Goal: Task Accomplishment & Management: Complete application form

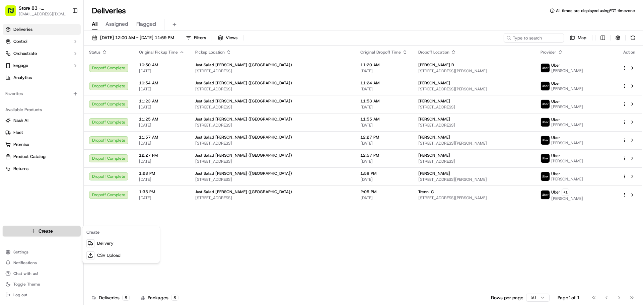
click at [46, 235] on html "Store 83 - [PERSON_NAME] ([GEOGRAPHIC_DATA]) (Just Salad) [EMAIL_ADDRESS][DOMAI…" at bounding box center [321, 152] width 643 height 305
click at [88, 241] on icon at bounding box center [90, 243] width 5 height 5
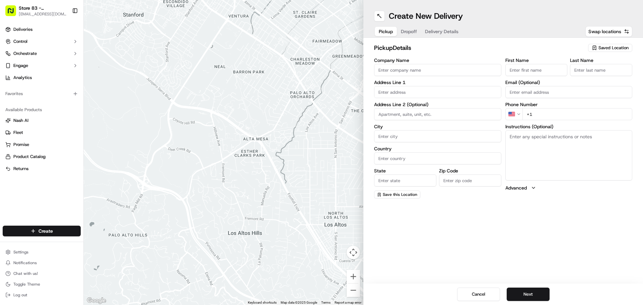
click at [387, 76] on div "Company Name Address Line 1 Address Line 2 (Optional) City Country State Zip Co…" at bounding box center [437, 128] width 127 height 141
click at [389, 74] on input "Company Name" at bounding box center [437, 70] width 127 height 12
type input "Just Salad"
type input "[STREET_ADDRESS]"
type input "[PERSON_NAME]"
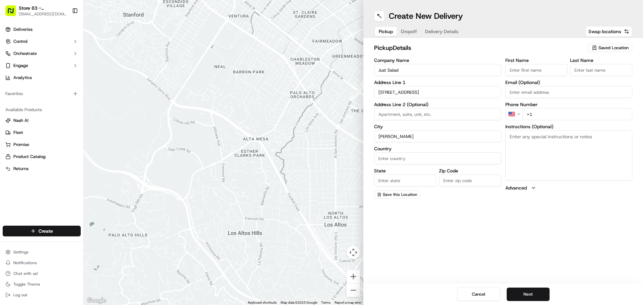
type input "[GEOGRAPHIC_DATA]"
type input "MA"
type input "02494"
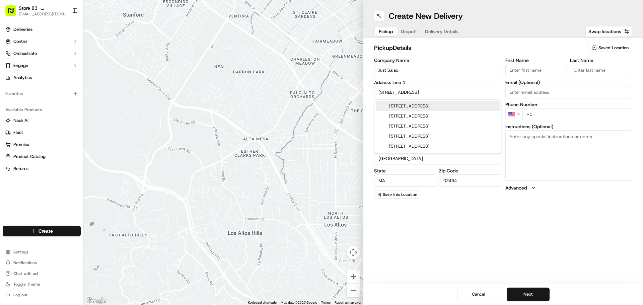
click at [444, 108] on div "[STREET_ADDRESS]" at bounding box center [438, 106] width 124 height 10
type input "[STREET_ADDRESS]"
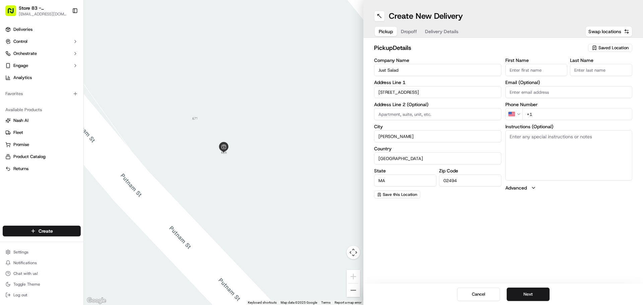
click at [541, 113] on input "+1" at bounding box center [577, 114] width 110 height 12
type input "[PHONE_NUMBER]"
click at [544, 71] on input "First Name" at bounding box center [536, 70] width 62 height 12
type input "Oscar"
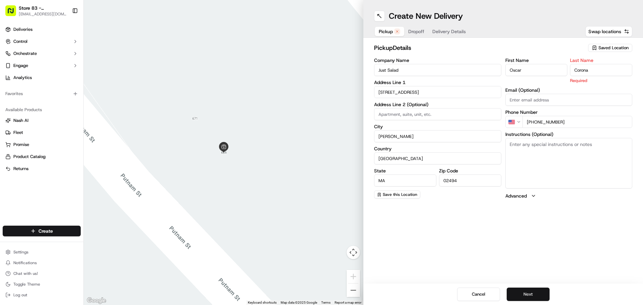
type input "Corona"
click at [536, 289] on button "Next" at bounding box center [527, 293] width 43 height 13
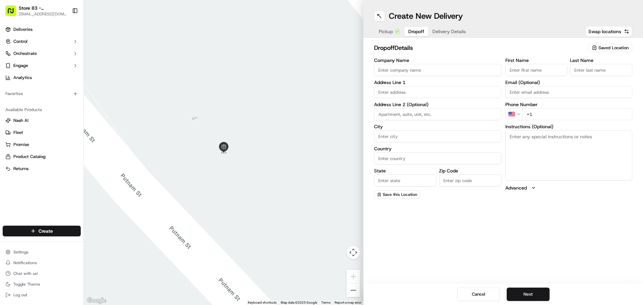
click at [429, 74] on input "Company Name" at bounding box center [437, 70] width 127 height 12
type input "Just Salad Downtown"
type input "[STREET_ADDRESS]"
type input "[GEOGRAPHIC_DATA]"
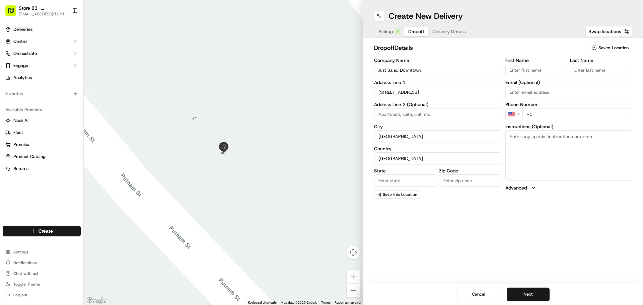
type input "MA"
type input "02110"
type input "Abby"
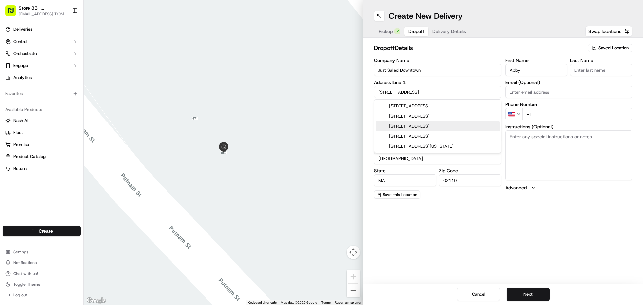
click at [437, 125] on div "[STREET_ADDRESS]" at bounding box center [438, 126] width 124 height 10
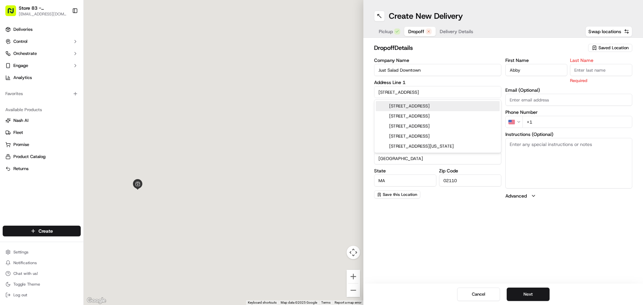
type input "[STREET_ADDRESS]"
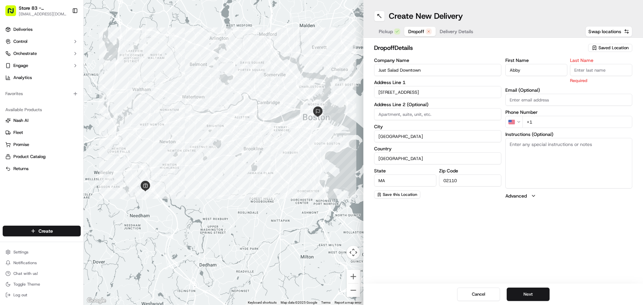
click at [555, 126] on input "+1" at bounding box center [577, 122] width 110 height 12
type input "[PHONE_NUMBER]"
click at [535, 295] on button "Next" at bounding box center [527, 293] width 43 height 13
click at [593, 65] on input "Last Name" at bounding box center [601, 70] width 62 height 12
type input "Mexican"
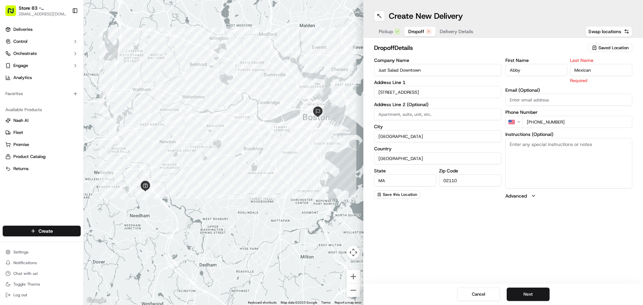
drag, startPoint x: 593, startPoint y: 65, endPoint x: 590, endPoint y: 45, distance: 20.6
drag, startPoint x: 590, startPoint y: 45, endPoint x: 401, endPoint y: 31, distance: 189.9
click at [401, 31] on div "Pickup Dropoff Delivery Details" at bounding box center [426, 31] width 104 height 12
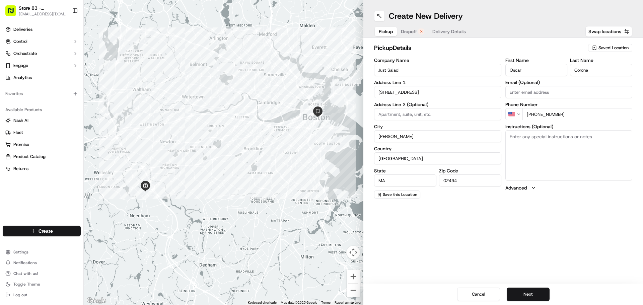
drag, startPoint x: 563, startPoint y: 68, endPoint x: 523, endPoint y: 77, distance: 40.6
click at [524, 77] on div "First Name [PERSON_NAME] Last Name [PERSON_NAME] Email (Optional) Phone Number …" at bounding box center [568, 128] width 127 height 141
drag, startPoint x: 525, startPoint y: 70, endPoint x: 502, endPoint y: 75, distance: 23.6
click at [502, 75] on div "Company Name Just Salad Address Line [GEOGRAPHIC_DATA][STREET_ADDRESS] Address …" at bounding box center [503, 128] width 258 height 141
type input "abby"
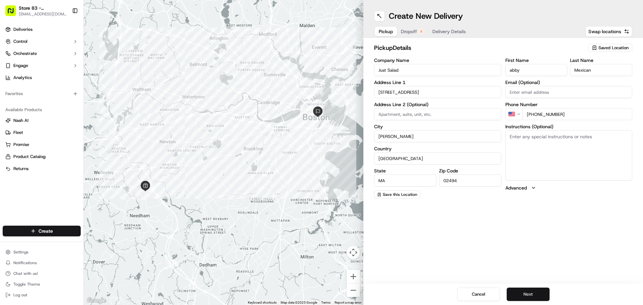
type input "Mexican"
click at [531, 289] on button "Next" at bounding box center [527, 293] width 43 height 13
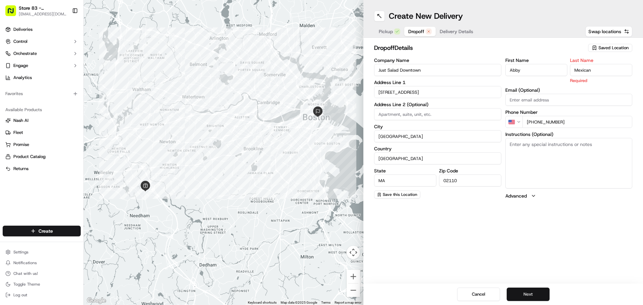
click at [516, 296] on button "Next" at bounding box center [527, 293] width 43 height 13
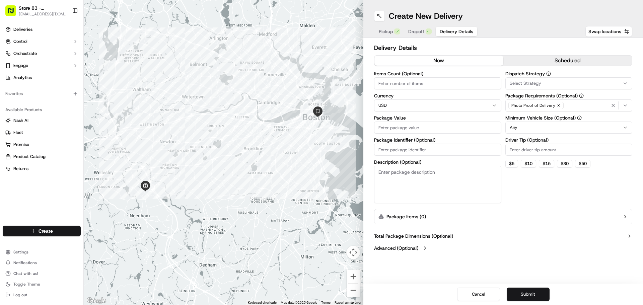
click at [427, 126] on input "Package Value" at bounding box center [437, 127] width 127 height 12
type input "100"
click at [518, 163] on div "$ 5 $ 10 $ 15 $ 30 $ 50" at bounding box center [568, 164] width 127 height 8
click at [515, 164] on button "$ 5" at bounding box center [511, 164] width 13 height 8
type input "5"
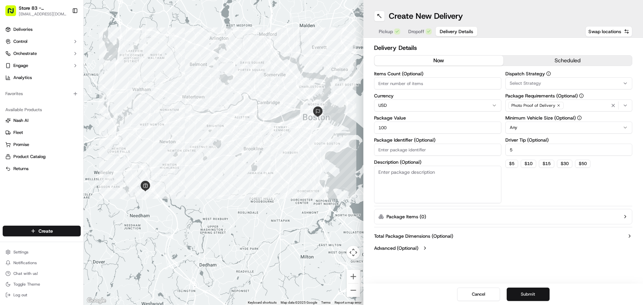
click at [526, 288] on button "Submit" at bounding box center [527, 293] width 43 height 13
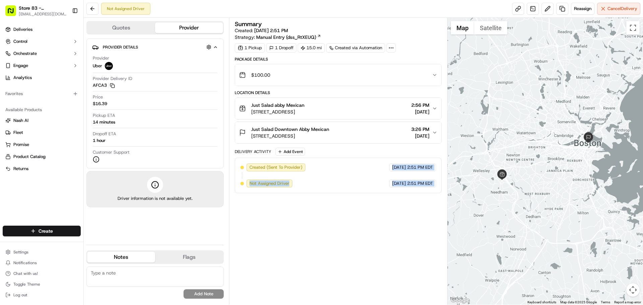
drag, startPoint x: 327, startPoint y: 169, endPoint x: 455, endPoint y: 175, distance: 128.0
click at [455, 175] on div "Quotes Provider Provider Details Hidden ( 2 ) Provider Uber Provider Delivery I…" at bounding box center [363, 161] width 559 height 287
click at [421, 210] on div "Summary Created: [DATE] 2:51 PM Strategy: Manual Entry (dss_RtXEUQ) 1 Pickup 1 …" at bounding box center [338, 161] width 207 height 280
drag, startPoint x: 429, startPoint y: 205, endPoint x: 365, endPoint y: 158, distance: 79.5
click at [365, 158] on div "Summary Created: [DATE] 2:51 PM Strategy: Manual Entry (dss_RtXEUQ) 1 Pickup 1 …" at bounding box center [338, 161] width 207 height 280
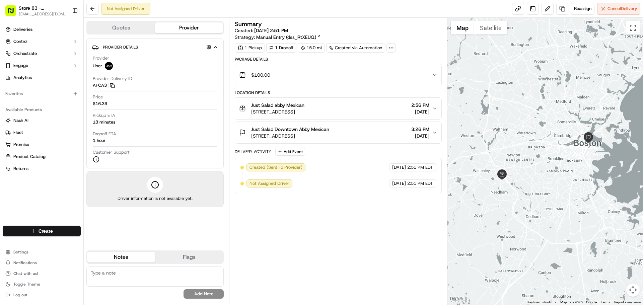
drag, startPoint x: 321, startPoint y: 147, endPoint x: 384, endPoint y: 149, distance: 63.0
click at [384, 149] on div "Package Details $100.00 Location Details Just Salad abby [GEOGRAPHIC_DATA][STRE…" at bounding box center [338, 125] width 207 height 137
drag, startPoint x: 342, startPoint y: 148, endPoint x: 424, endPoint y: 185, distance: 90.0
click at [424, 185] on div "Delivery Activity Add Event Created (Sent To Provider) Uber [DATE] 2:51 PM EDT …" at bounding box center [338, 171] width 207 height 46
click at [389, 201] on div "Summary Created: [DATE] 2:51 PM Strategy: Manual Entry (dss_RtXEUQ) 1 Pickup 1 …" at bounding box center [338, 161] width 207 height 280
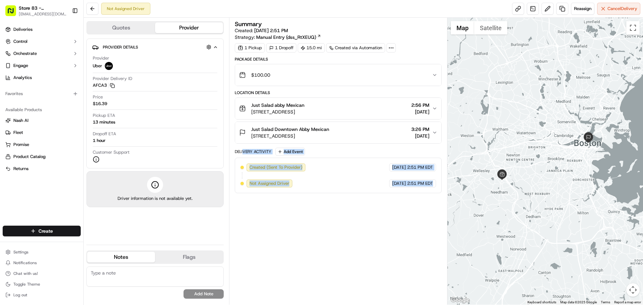
drag, startPoint x: 374, startPoint y: 204, endPoint x: 244, endPoint y: 151, distance: 139.9
click at [244, 151] on div "Summary Created: [DATE] 2:51 PM Strategy: Manual Entry (dss_RtXEUQ) 1 Pickup 1 …" at bounding box center [338, 161] width 207 height 280
click at [323, 148] on div "Delivery Activity Add Event" at bounding box center [338, 152] width 207 height 8
